Goal: Download file/media

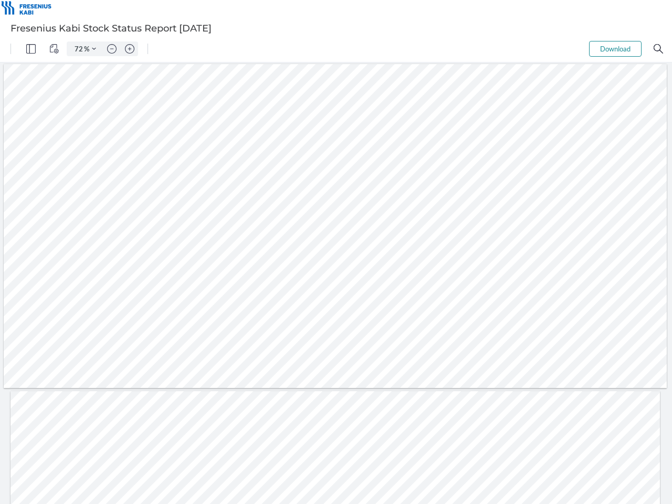
click at [31, 49] on img "Panel" at bounding box center [30, 48] width 9 height 9
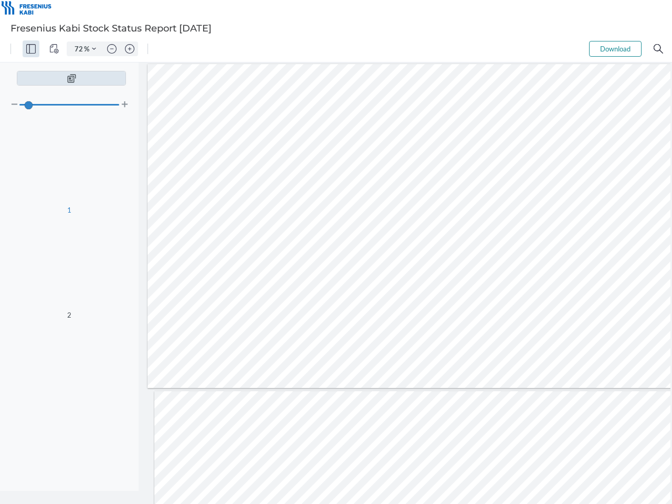
click at [54, 49] on img "View Controls" at bounding box center [53, 48] width 9 height 9
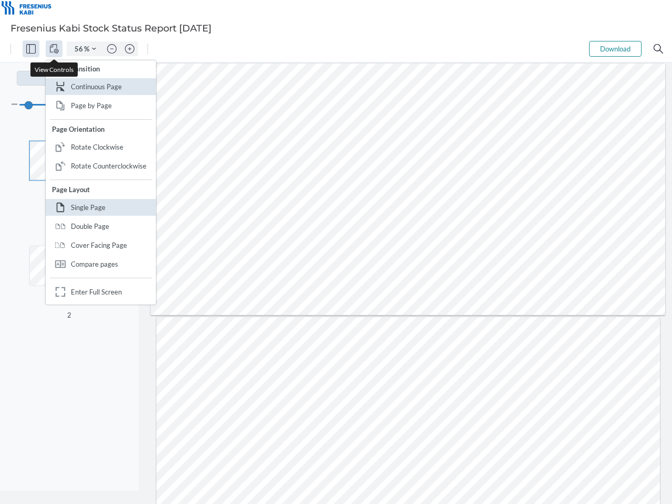
click at [79, 49] on input "56" at bounding box center [76, 48] width 15 height 9
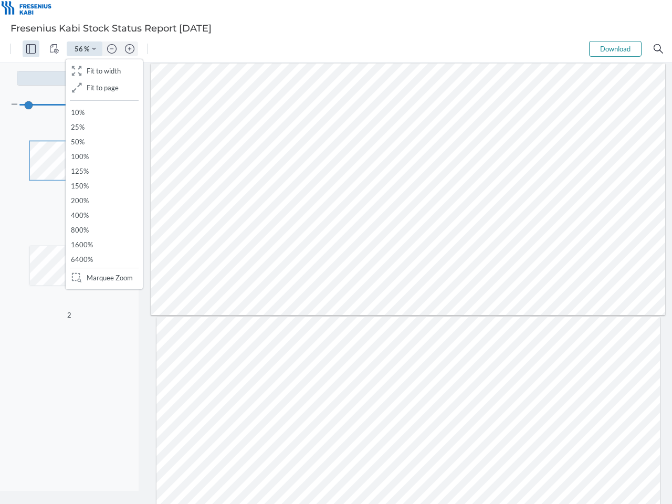
click at [94, 49] on img "Zoom Controls" at bounding box center [94, 49] width 4 height 4
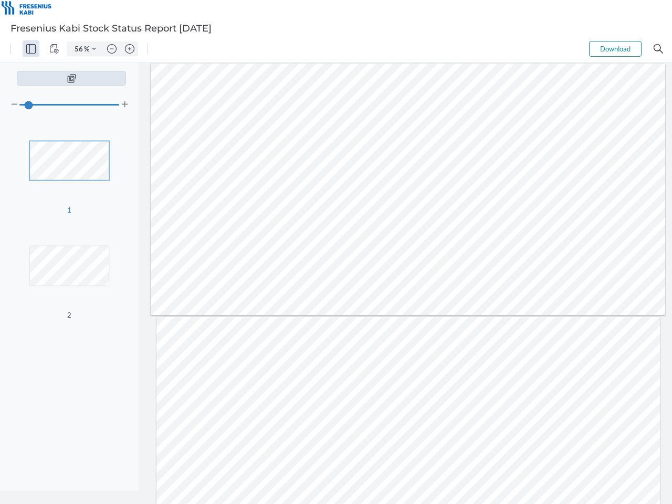
click at [112, 49] on img "Zoom out" at bounding box center [111, 48] width 9 height 9
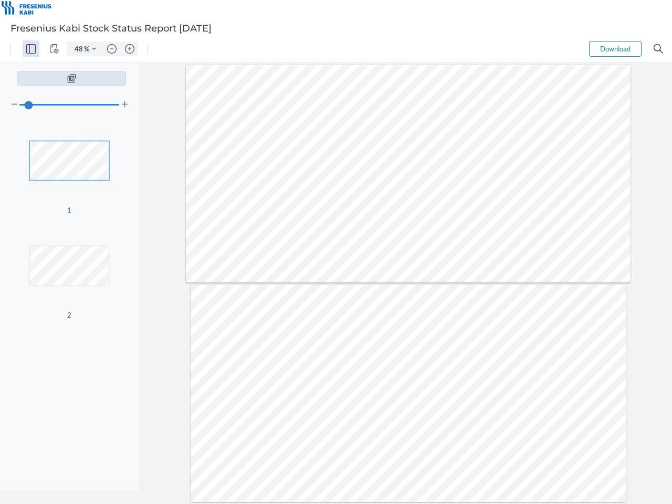
click at [130, 49] on img "Zoom in" at bounding box center [129, 48] width 9 height 9
type input "56"
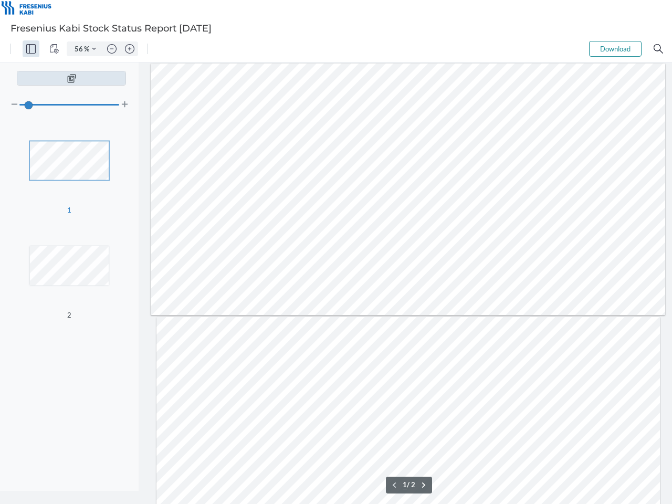
click at [615, 49] on button "Download" at bounding box center [615, 49] width 53 height 16
